Goal: Task Accomplishment & Management: Manage account settings

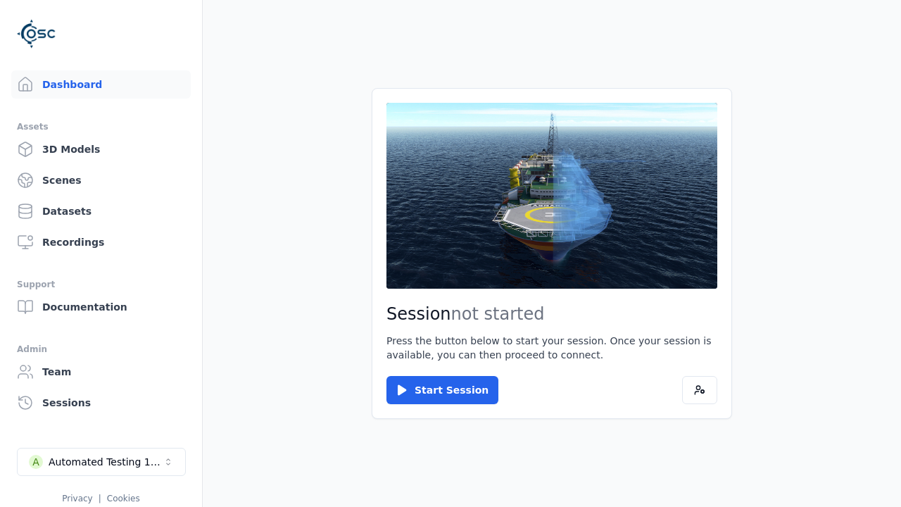
click at [101, 462] on div "Automated Testing 1 - Playwright" at bounding box center [106, 462] width 114 height 14
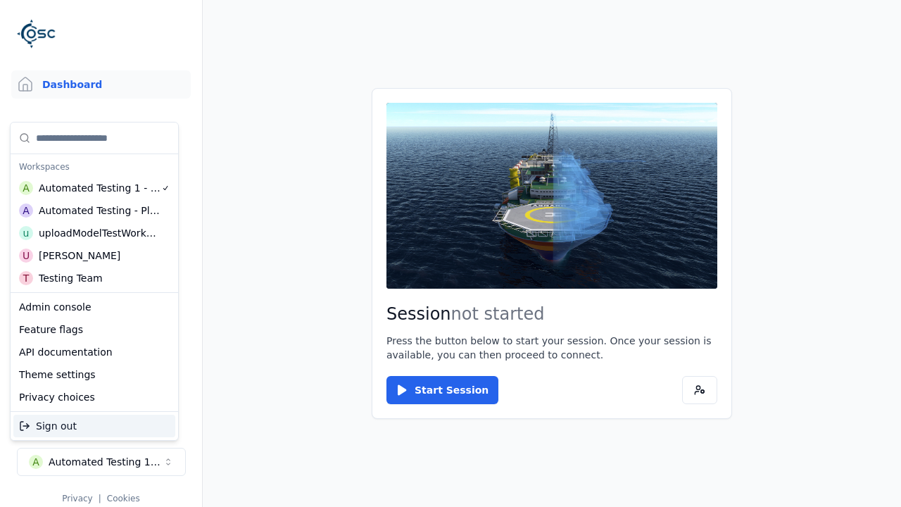
click at [94, 210] on div "Automated Testing - Playwright" at bounding box center [100, 210] width 122 height 14
click at [450, 253] on html "Support Dashboard Assets 3D Models Scenes Datasets Recordings Support Documenta…" at bounding box center [450, 253] width 901 height 507
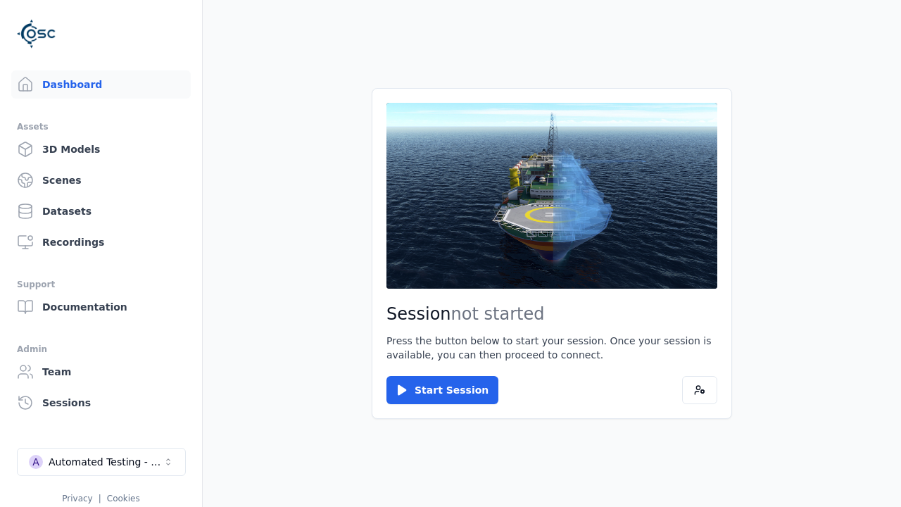
click at [101, 180] on link "Scenes" at bounding box center [100, 180] width 179 height 28
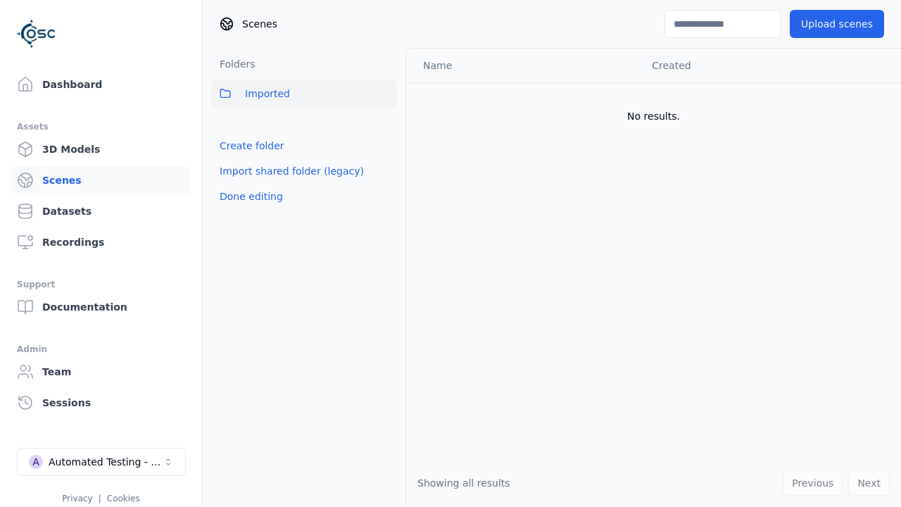
click at [251, 146] on link "Create folder" at bounding box center [252, 146] width 65 height 14
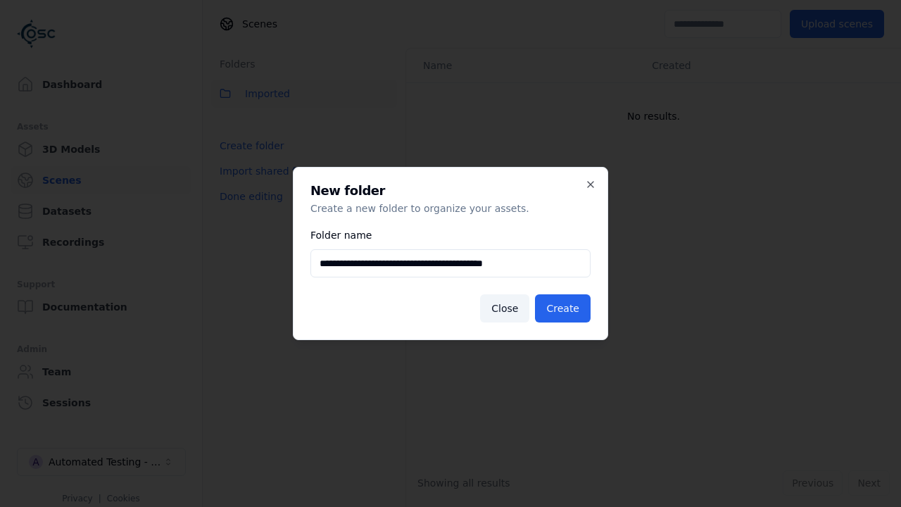
type input "**********"
click at [562, 308] on button "Create" at bounding box center [563, 308] width 56 height 28
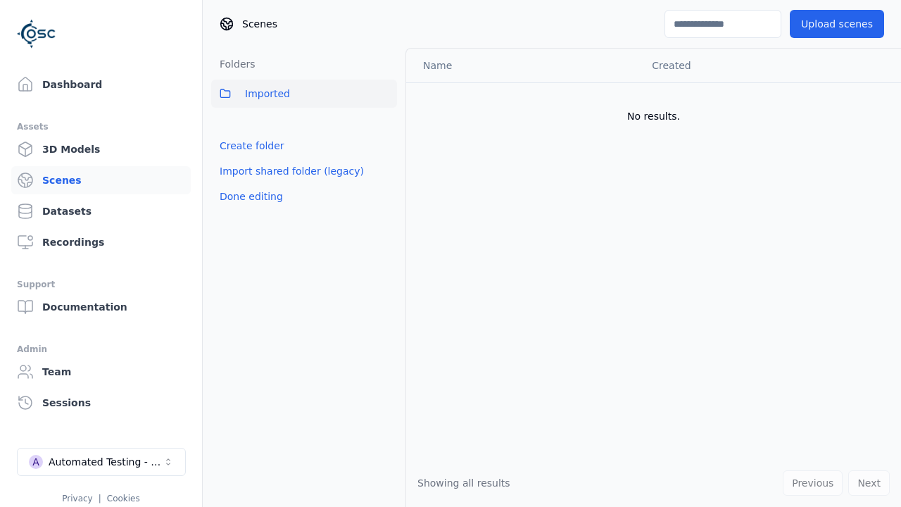
click at [250, 209] on button "Done editing" at bounding box center [251, 196] width 80 height 25
click at [238, 184] on button "Done editing" at bounding box center [251, 196] width 80 height 25
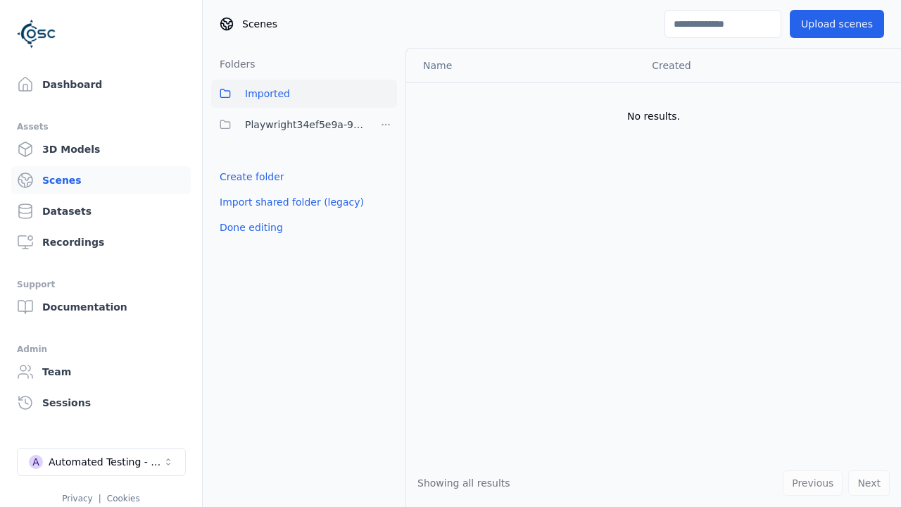
click at [386, 125] on html "Support Dashboard Assets 3D Models Scenes Datasets Recordings Support Documenta…" at bounding box center [450, 253] width 901 height 507
click at [386, 198] on div "Rename" at bounding box center [385, 198] width 94 height 23
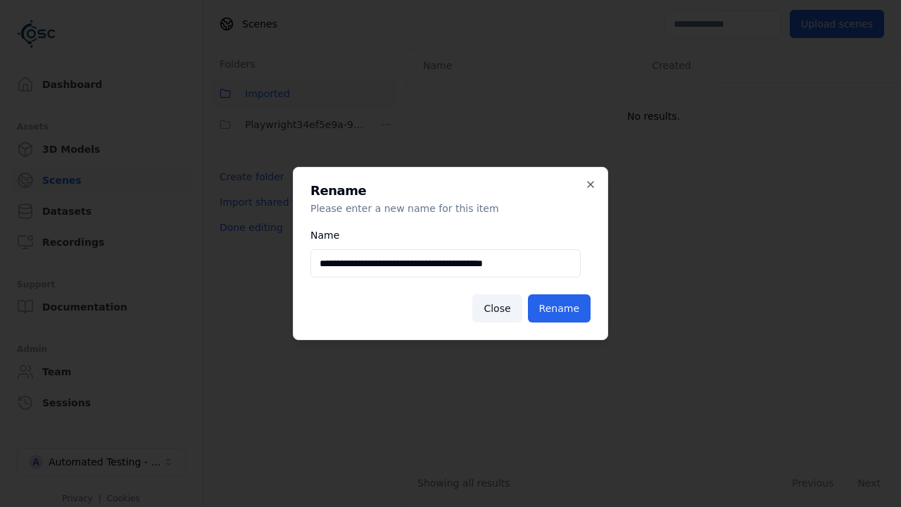
click at [445, 263] on input "**********" at bounding box center [445, 263] width 270 height 28
type input "**********"
click at [559, 308] on button "Rename" at bounding box center [559, 308] width 63 height 28
click at [250, 227] on button "Done editing" at bounding box center [251, 227] width 80 height 25
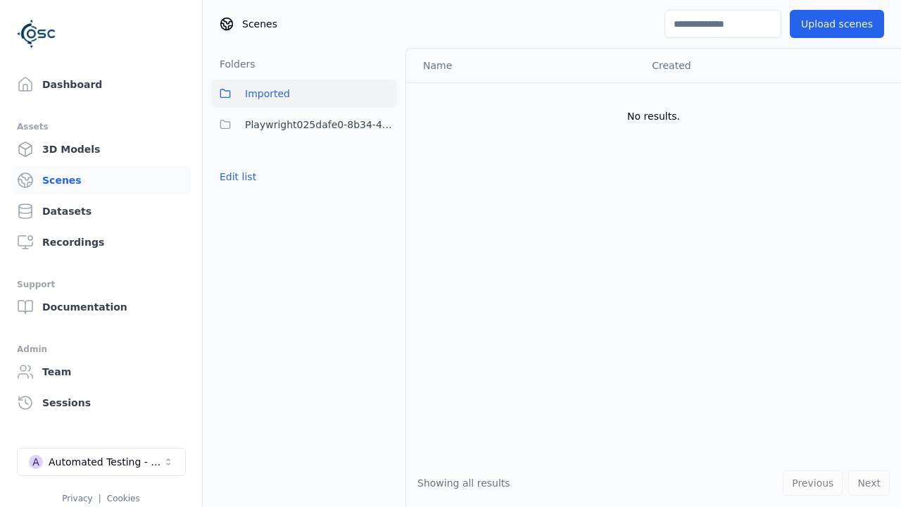
click at [238, 177] on button "Edit list" at bounding box center [237, 176] width 53 height 25
click at [386, 125] on html "Support Dashboard Assets 3D Models Scenes Datasets Recordings Support Documenta…" at bounding box center [450, 253] width 901 height 507
click at [386, 221] on div "Delete" at bounding box center [385, 221] width 94 height 23
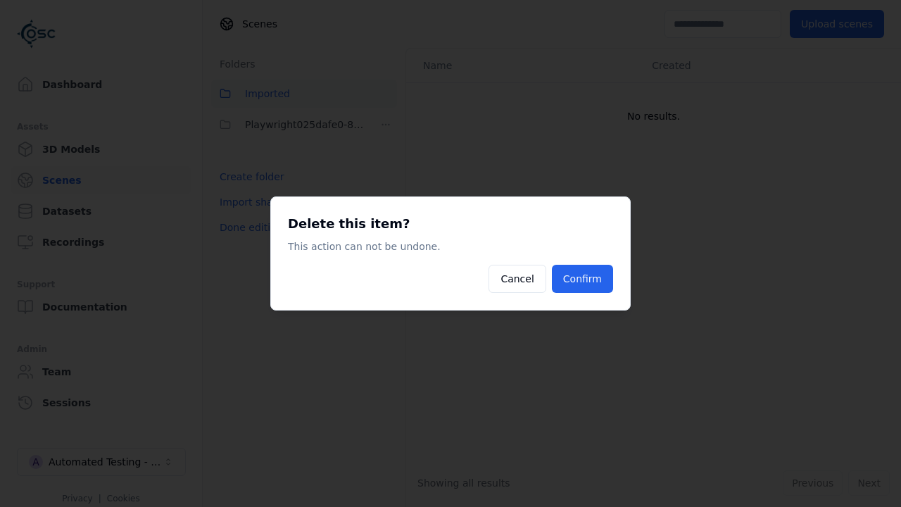
click at [582, 279] on button "Confirm" at bounding box center [582, 279] width 61 height 28
